Goal: Task Accomplishment & Management: Complete application form

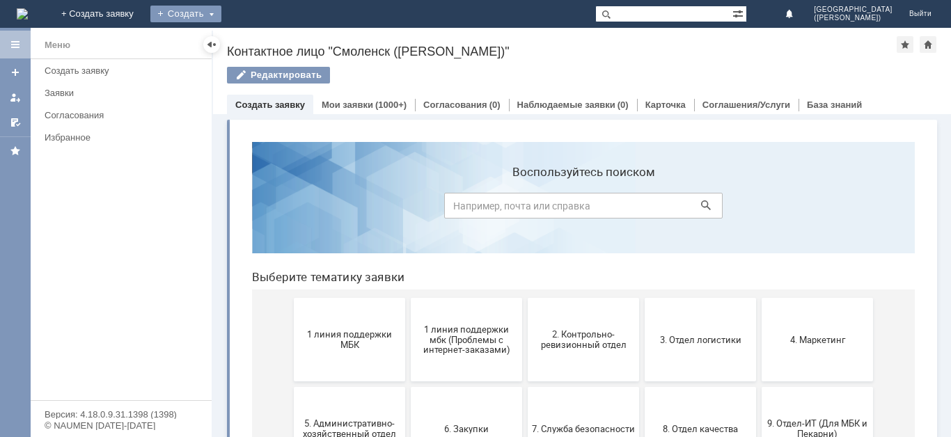
click at [221, 14] on div "Создать" at bounding box center [185, 14] width 71 height 17
click at [262, 31] on div "Заявка" at bounding box center [205, 42] width 111 height 22
click at [221, 12] on div "Создать" at bounding box center [185, 14] width 71 height 17
click at [259, 43] on link "Заявка" at bounding box center [206, 41] width 106 height 17
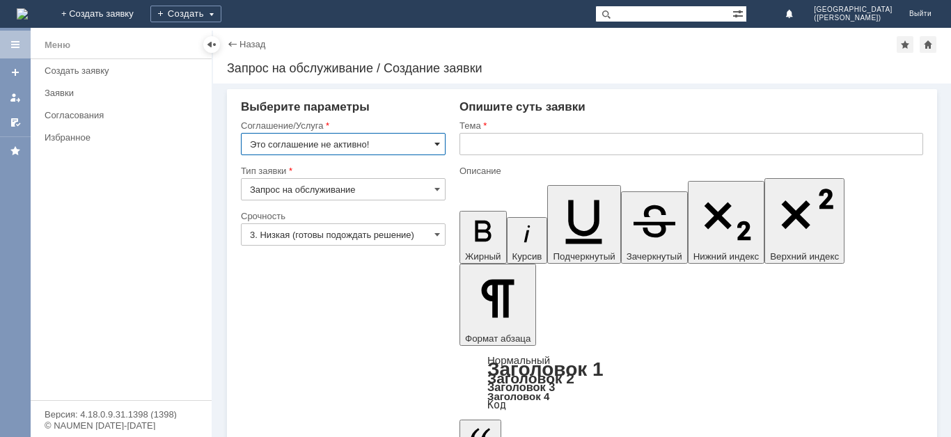
click at [437, 141] on span at bounding box center [438, 144] width 6 height 11
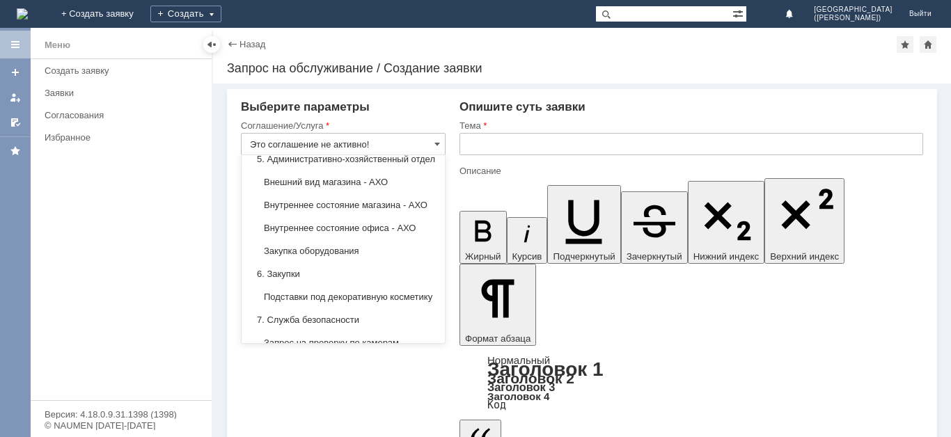
scroll to position [1065, 0]
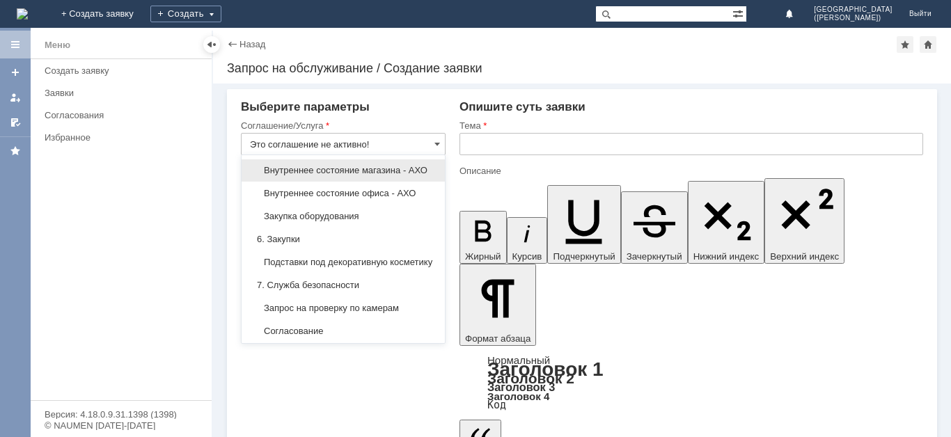
click at [354, 176] on span "Внутреннее состояние магазина - АХО" at bounding box center [343, 170] width 187 height 11
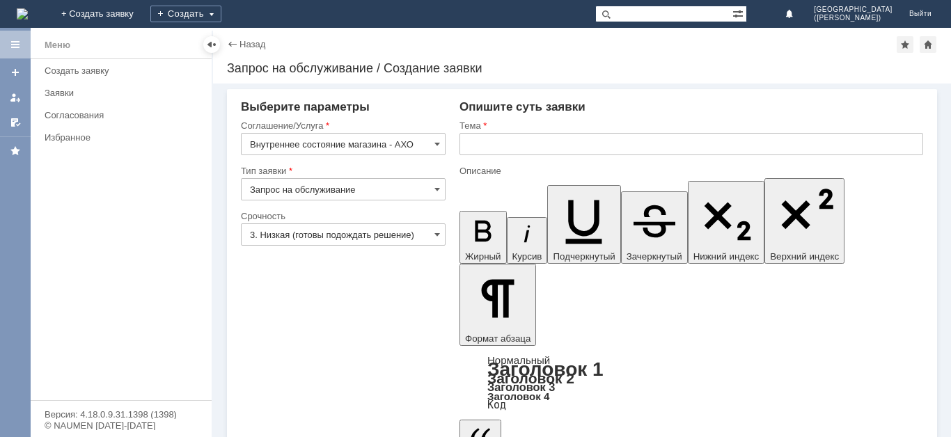
type input "Внутреннее состояние магазина - АХО"
click at [325, 236] on input "3. Низкая (готовы подождать решение)" at bounding box center [343, 235] width 205 height 22
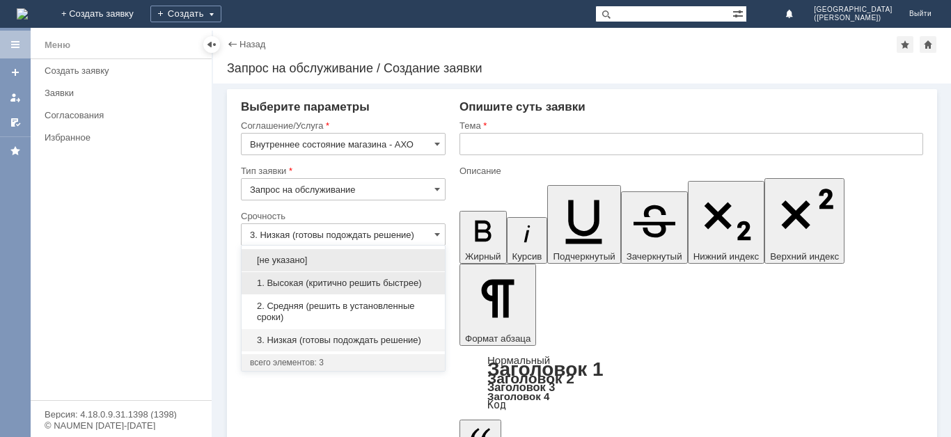
click at [321, 285] on span "1. Высокая (критично решить быстрее)" at bounding box center [343, 283] width 187 height 11
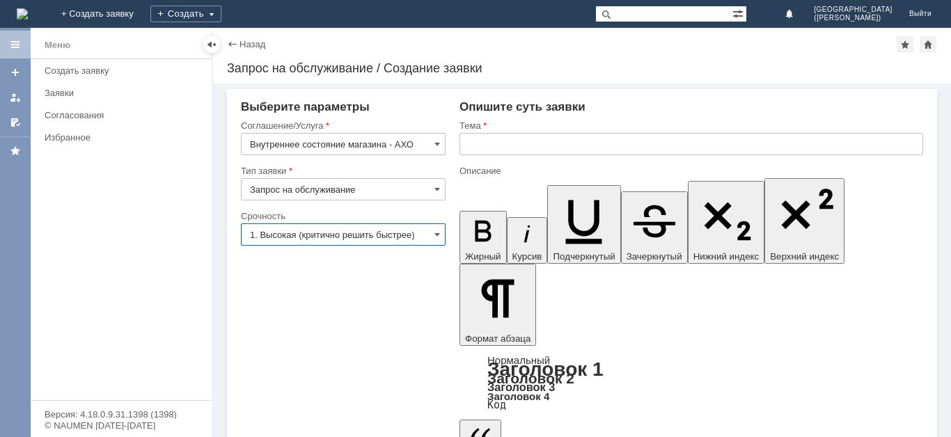
type input "1. Высокая (критично решить быстрее)"
click at [581, 135] on input "text" at bounding box center [692, 144] width 464 height 22
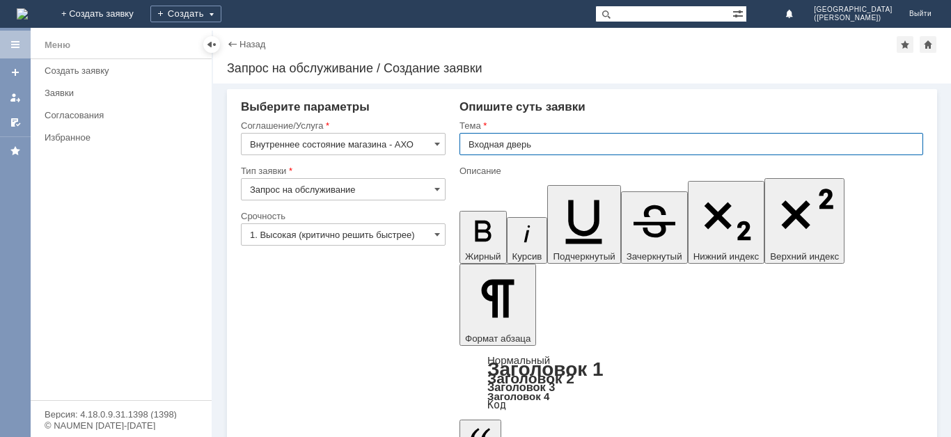
type input "Входная дверь"
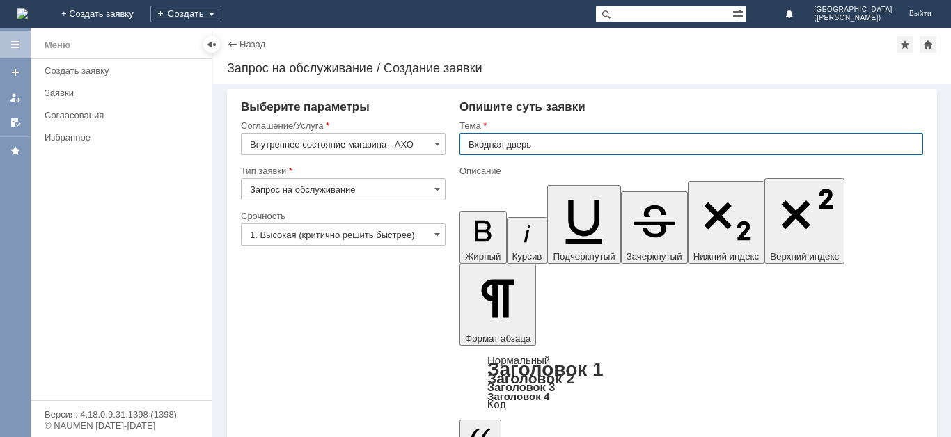
click at [468, 146] on input "Входная дверь" at bounding box center [692, 144] width 464 height 22
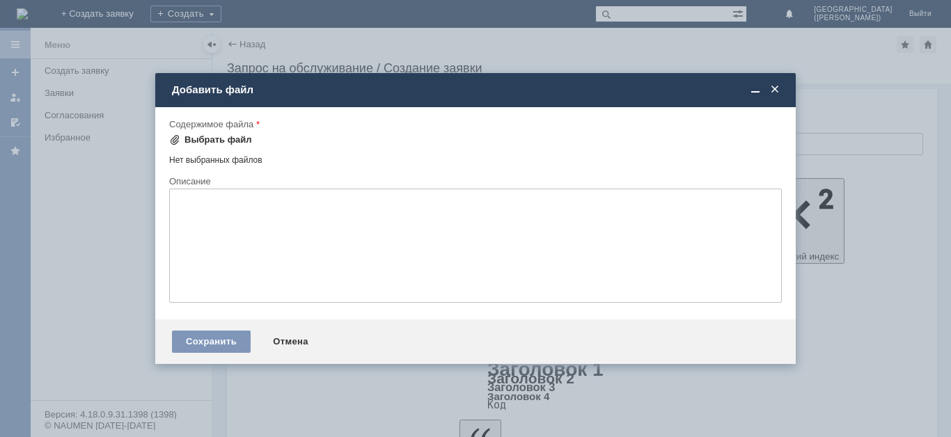
click at [220, 144] on div "Выбрать файл" at bounding box center [219, 139] width 68 height 11
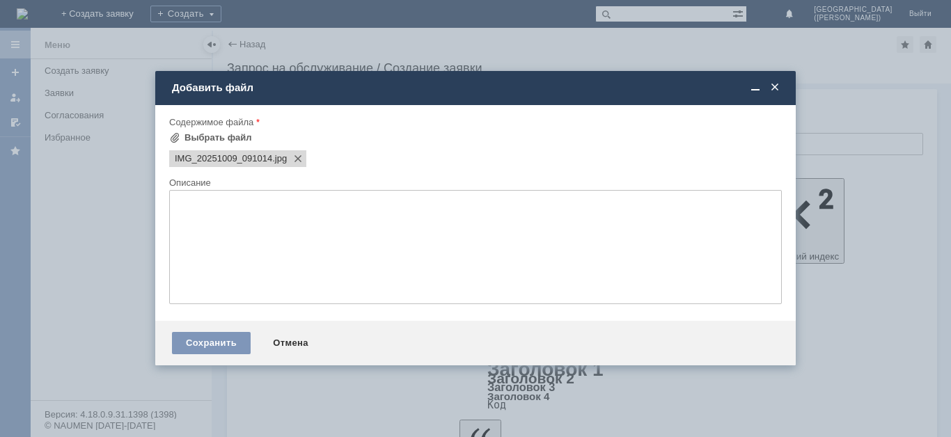
scroll to position [0, 0]
click at [213, 336] on div "Сохранить" at bounding box center [211, 343] width 79 height 22
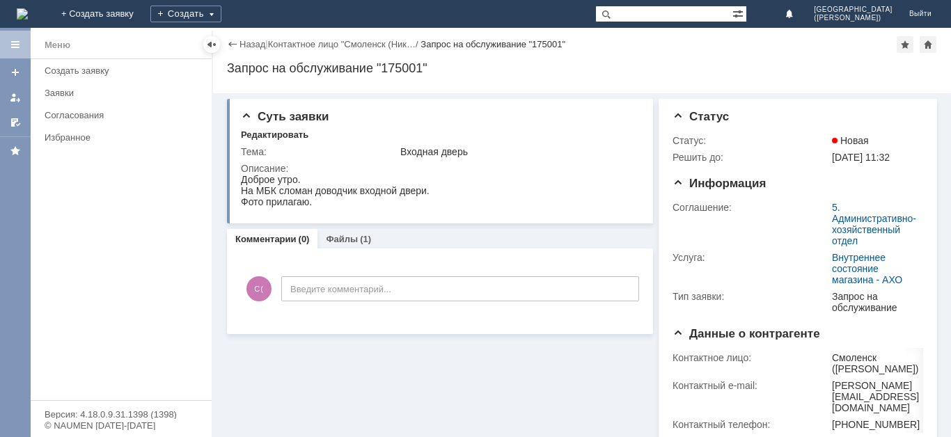
click at [358, 229] on div "Суть заявки Редактировать Тема: Входная дверь Описание: Комментарии (0) Файлы (…" at bounding box center [440, 268] width 426 height 351
click at [337, 240] on link "Файлы" at bounding box center [342, 239] width 32 height 10
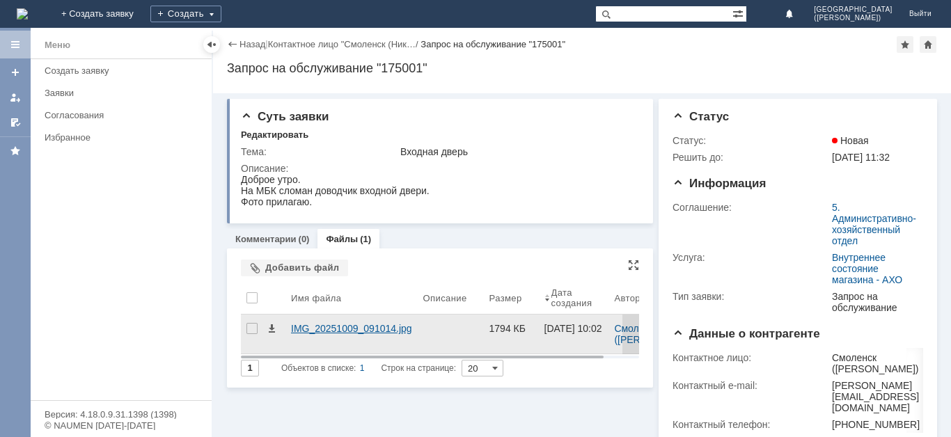
click at [340, 322] on div "IMG_20251009_091014.jpg" at bounding box center [352, 334] width 132 height 39
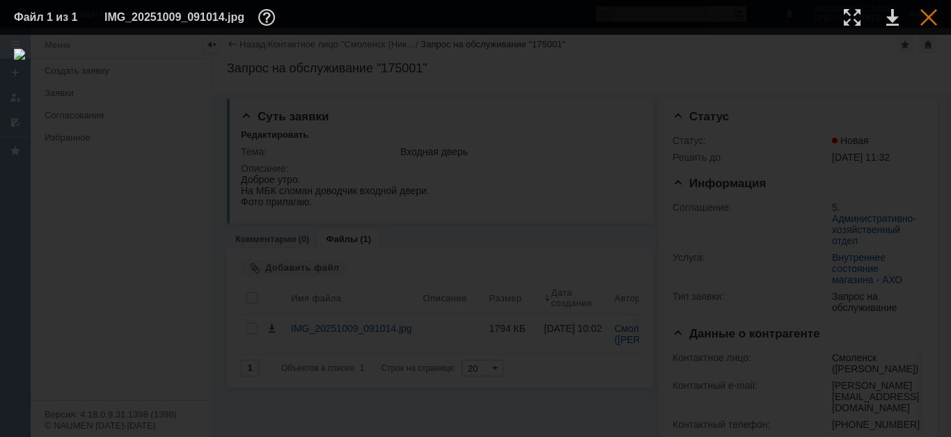
click at [928, 18] on div at bounding box center [929, 17] width 17 height 17
